Goal: Transaction & Acquisition: Purchase product/service

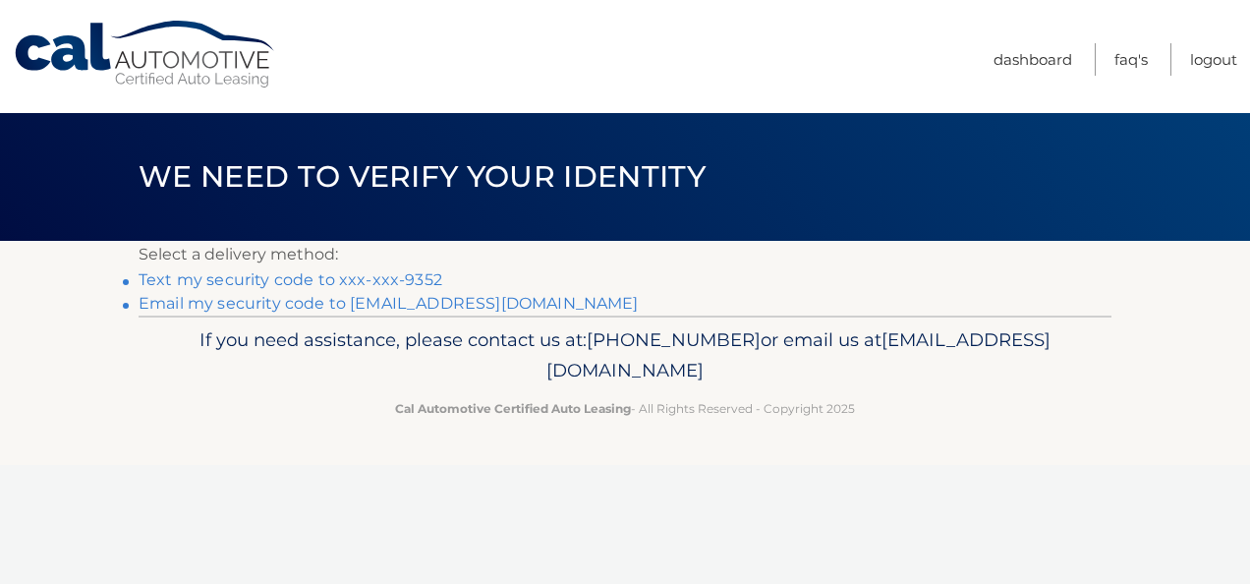
click at [376, 273] on link "Text my security code to xxx-xxx-9352" at bounding box center [291, 279] width 304 height 19
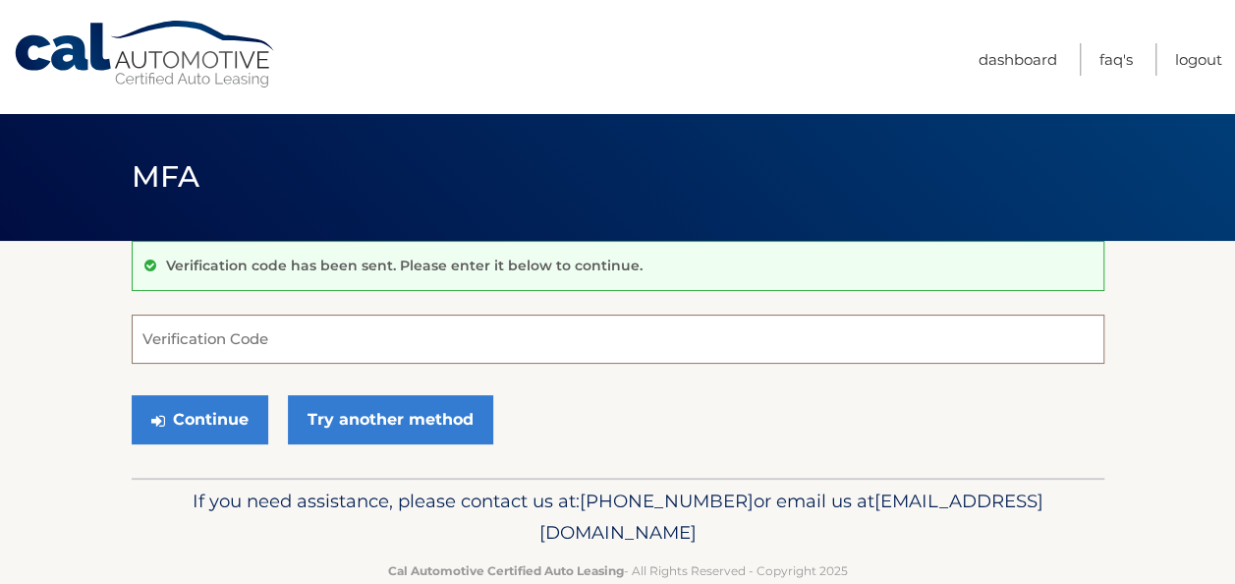
click at [212, 340] on input "Verification Code" at bounding box center [618, 338] width 973 height 49
type input "874166"
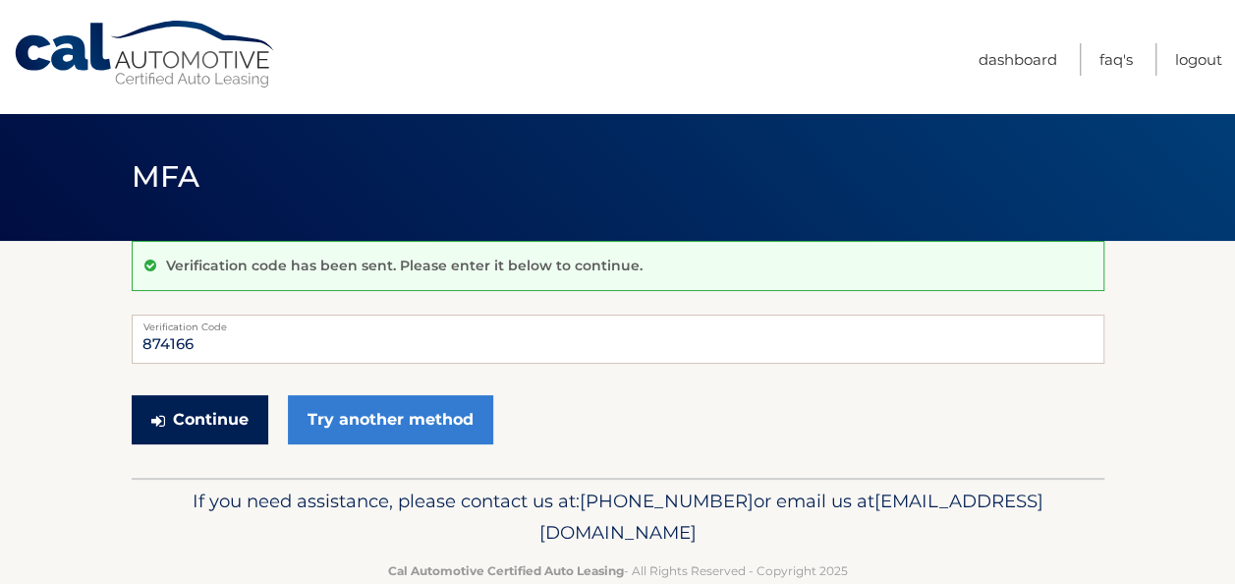
click at [212, 413] on button "Continue" at bounding box center [200, 419] width 137 height 49
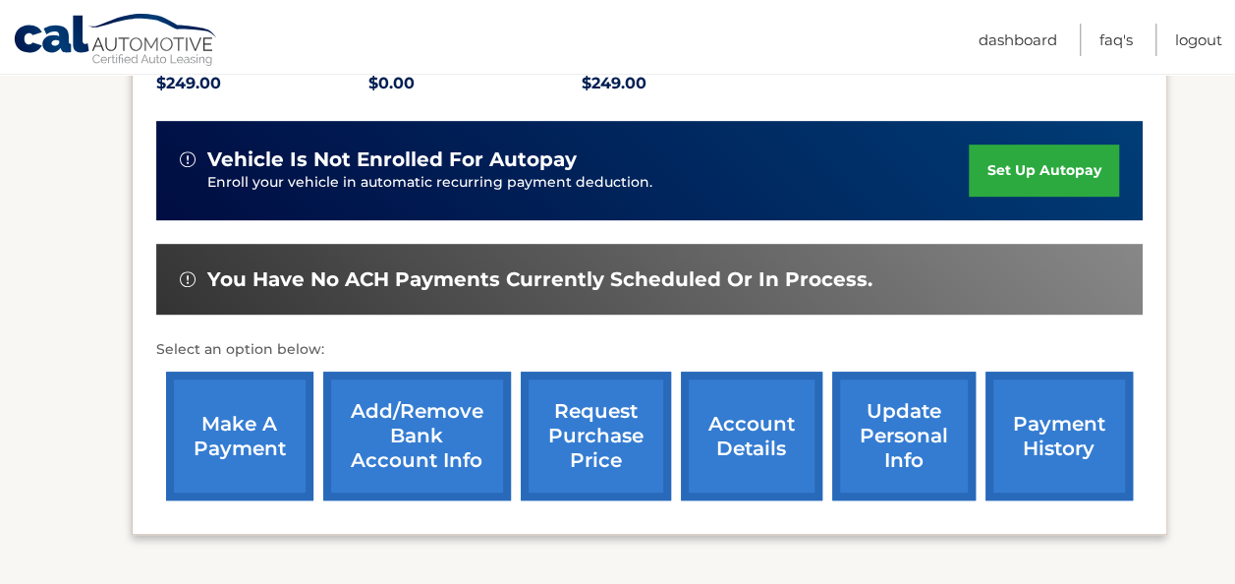
scroll to position [491, 0]
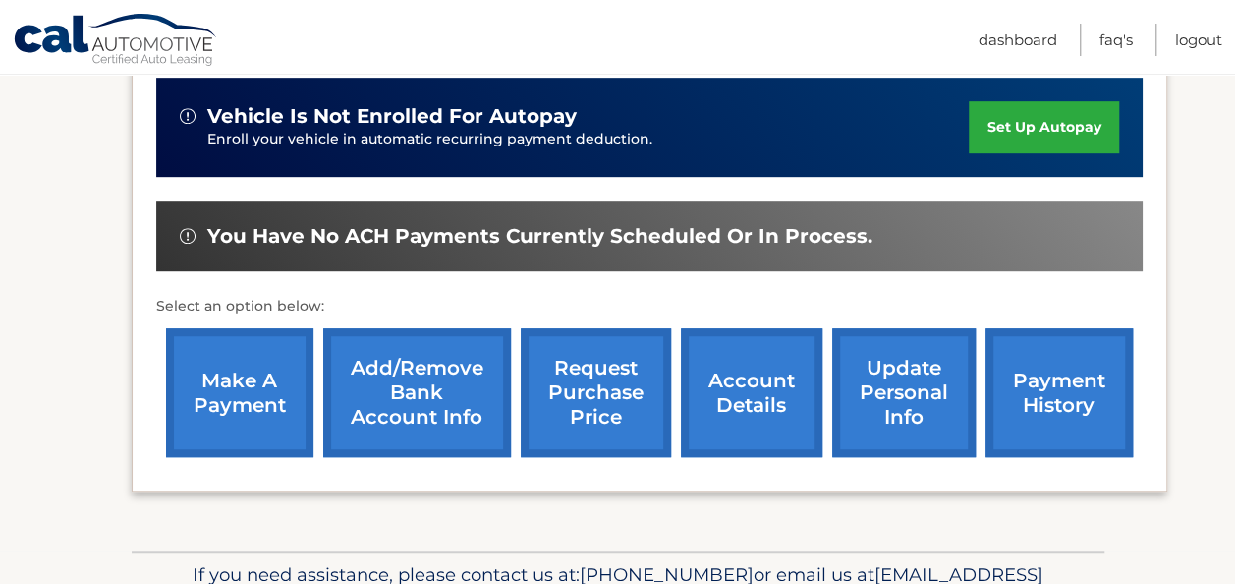
click at [260, 393] on link "make a payment" at bounding box center [239, 392] width 147 height 129
click at [1077, 403] on link "payment history" at bounding box center [1058, 392] width 147 height 129
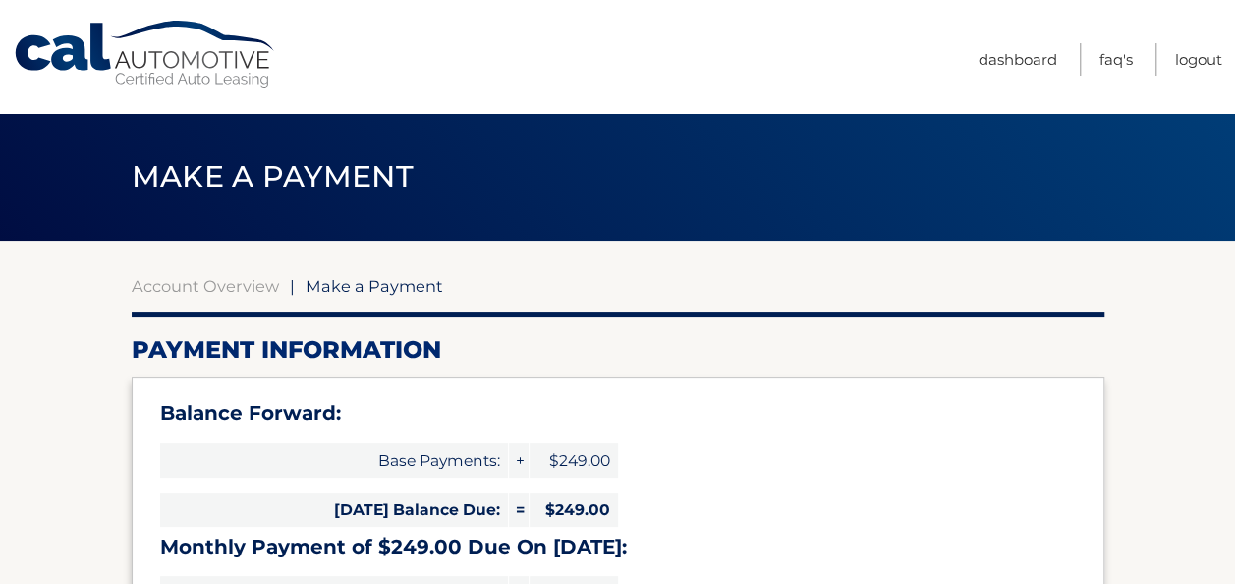
select select "ZjNjZmFkODUtNzg5Ni00OGZkLWExNjgtNzhjMjJiNDgzM2U3"
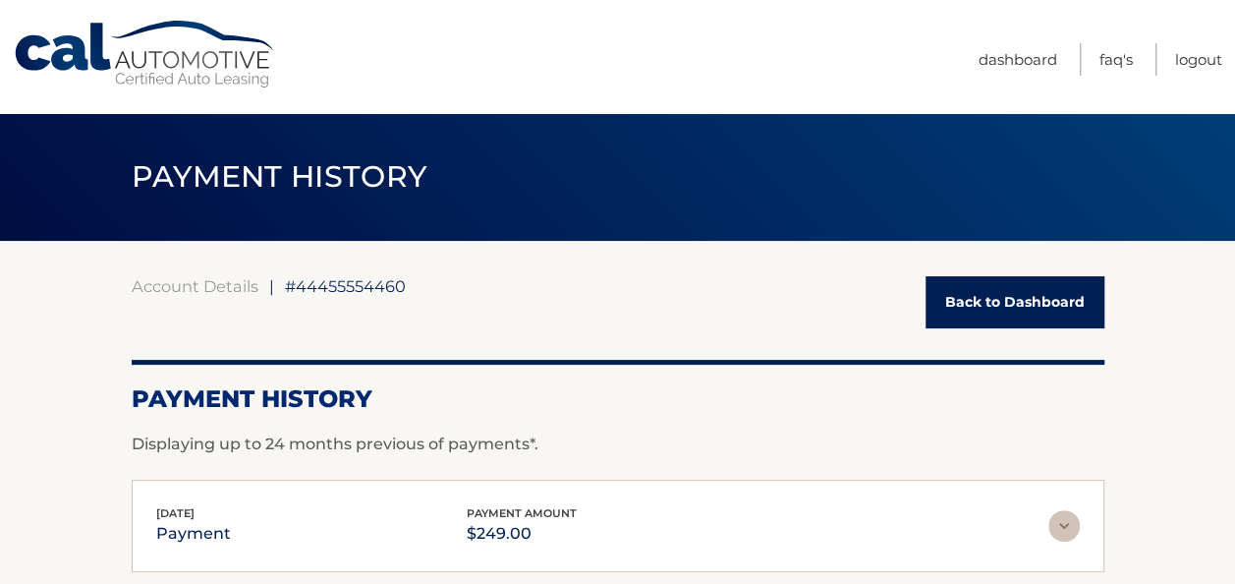
click at [184, 66] on link "Cal Automotive" at bounding box center [145, 55] width 265 height 70
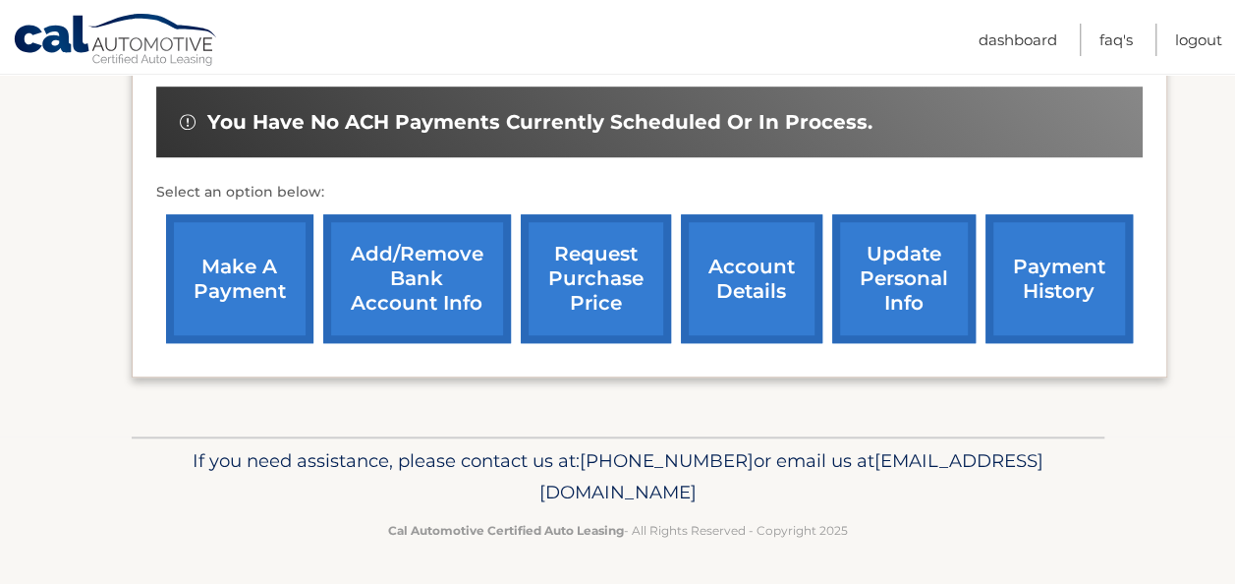
scroll to position [507, 0]
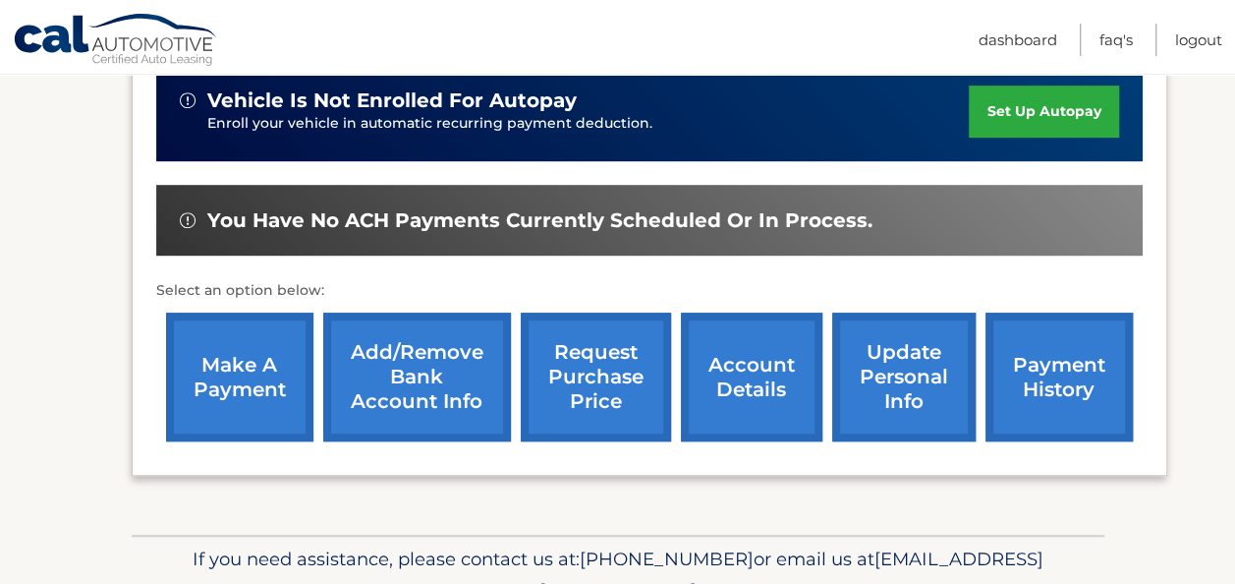
click at [231, 392] on link "make a payment" at bounding box center [239, 376] width 147 height 129
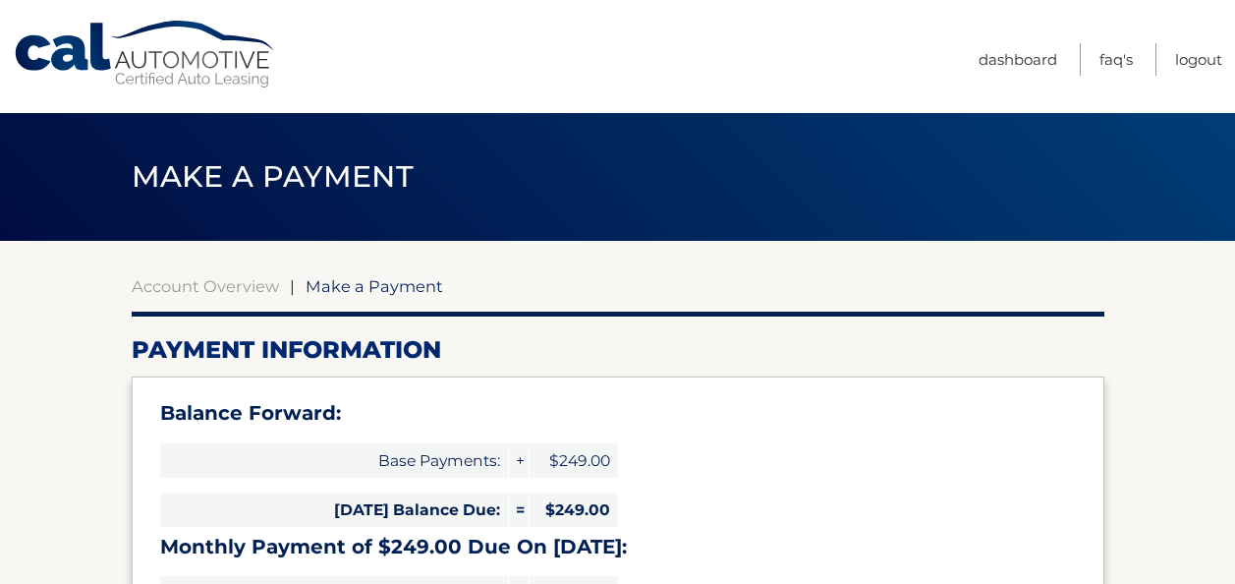
select select "ZjNjZmFkODUtNzg5Ni00OGZkLWExNjgtNzhjMjJiNDgzM2U3"
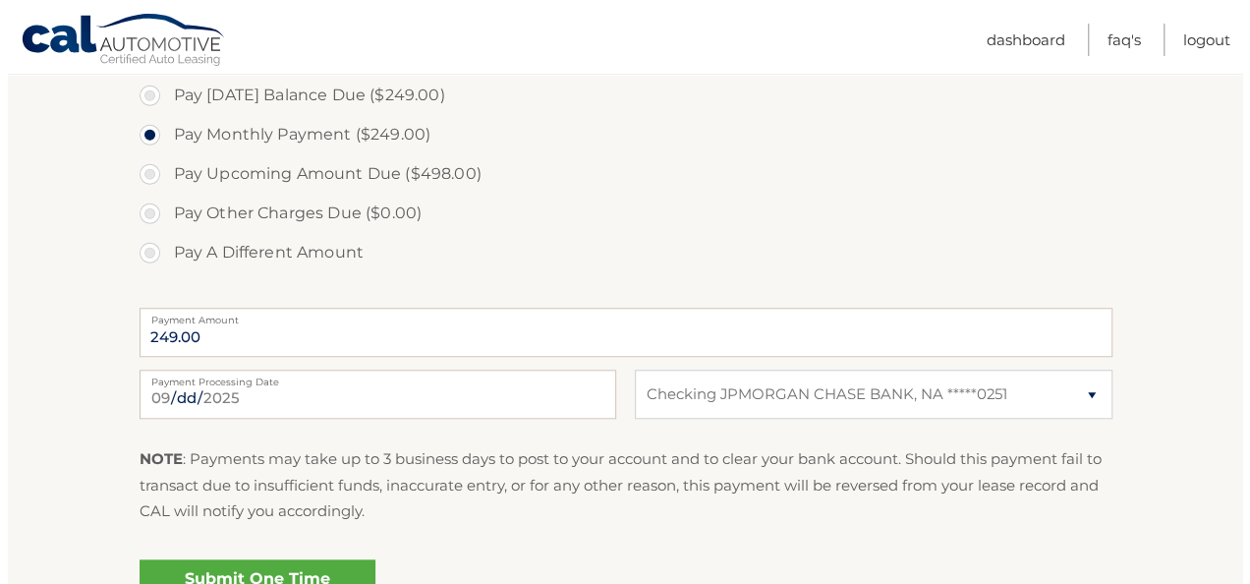
scroll to position [786, 0]
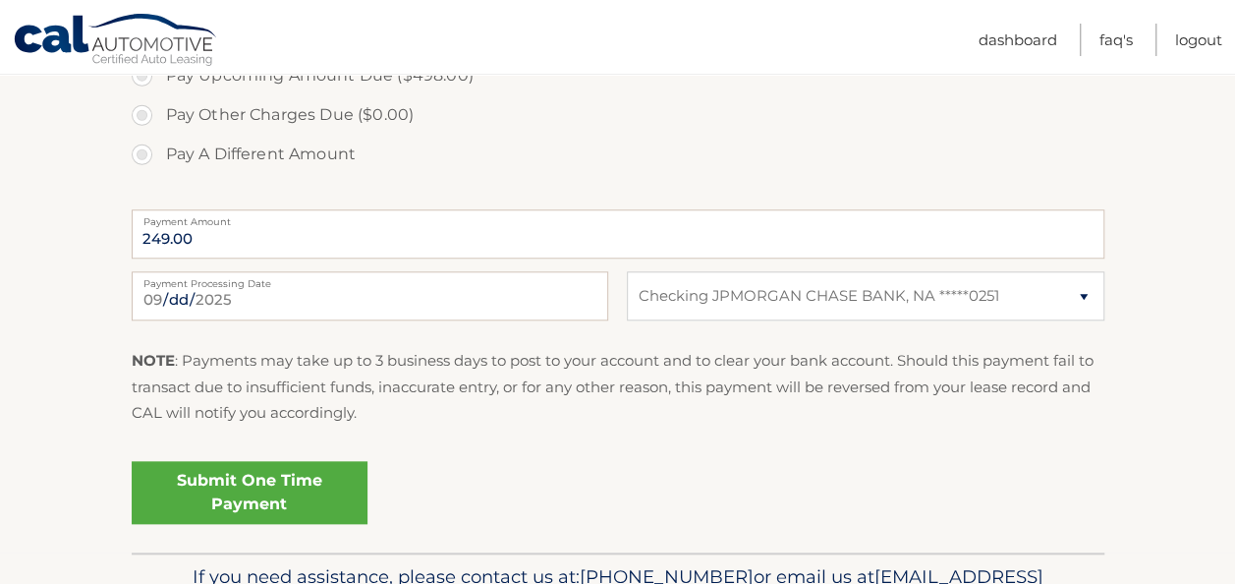
click at [289, 488] on link "Submit One Time Payment" at bounding box center [250, 492] width 236 height 63
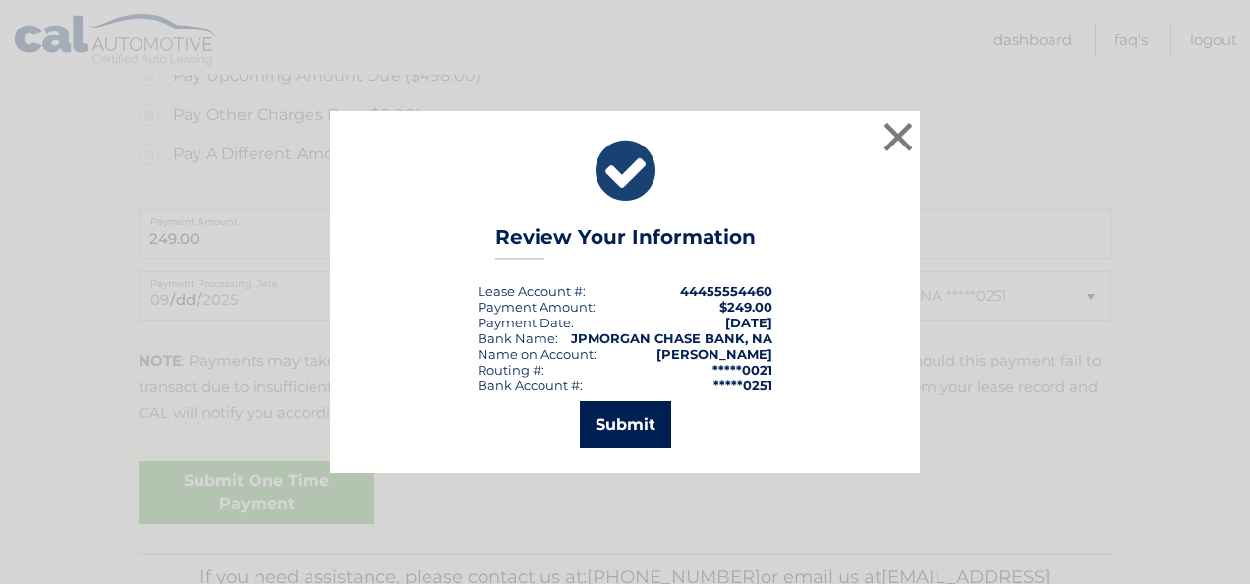
click at [647, 436] on button "Submit" at bounding box center [625, 424] width 91 height 47
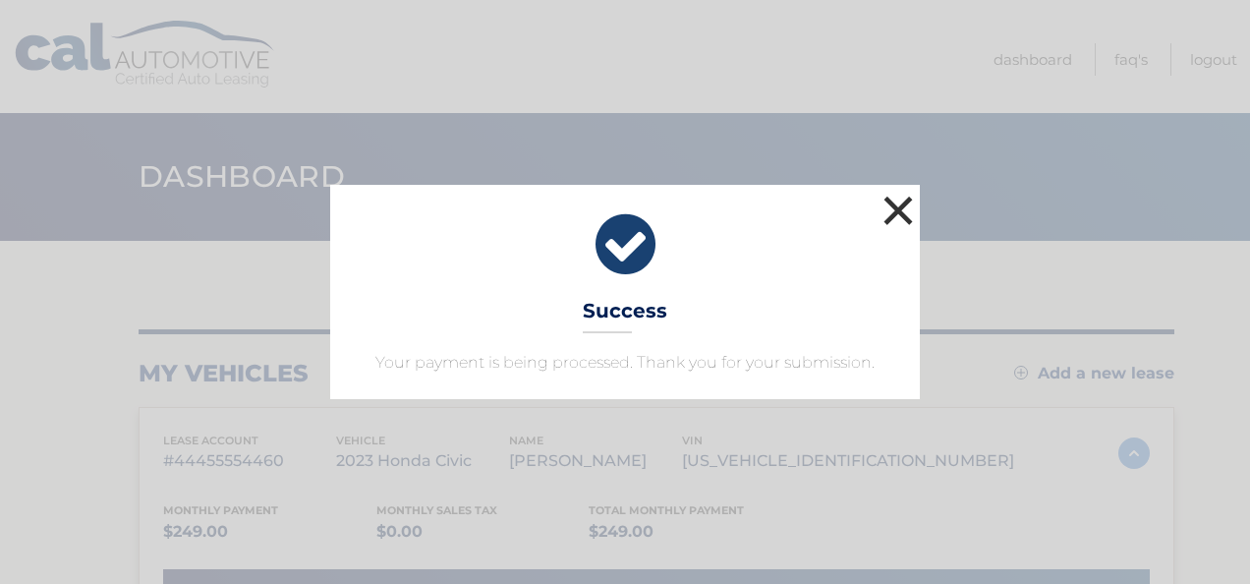
click at [902, 204] on button "×" at bounding box center [897, 210] width 39 height 39
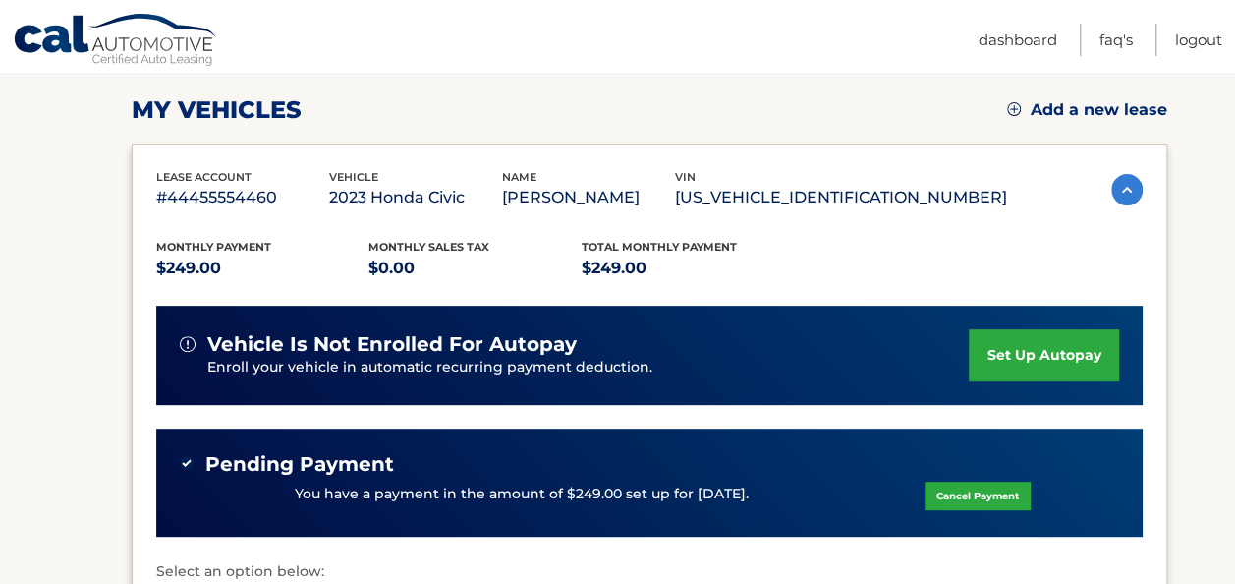
scroll to position [295, 0]
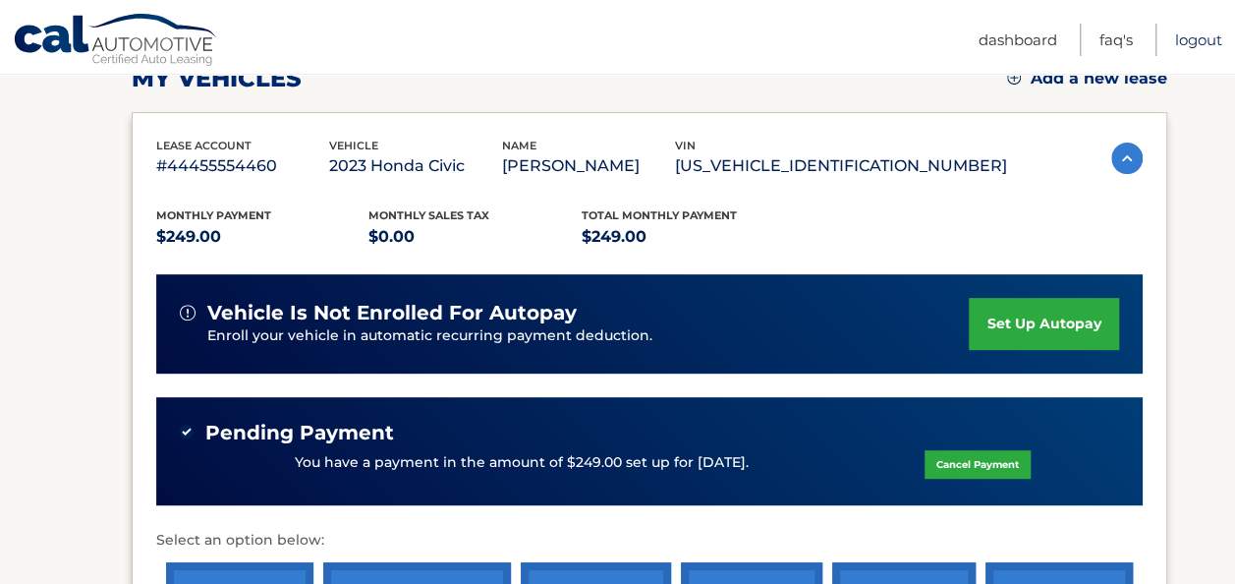
drag, startPoint x: 1213, startPoint y: 39, endPoint x: 1106, endPoint y: 29, distance: 107.5
click at [1213, 39] on link "Logout" at bounding box center [1198, 40] width 47 height 32
